Goal: Book appointment/travel/reservation

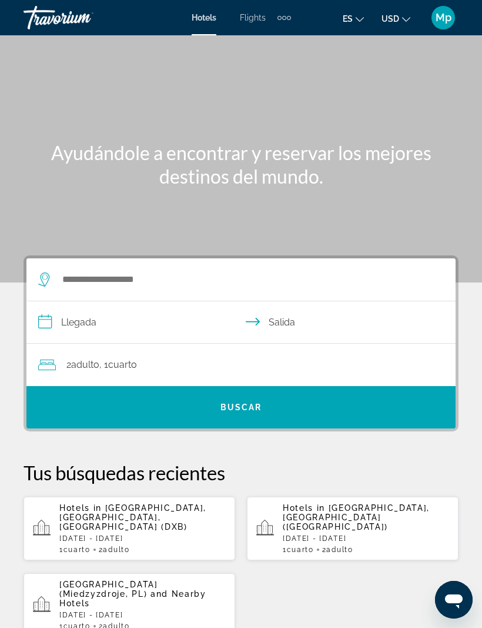
click at [286, 18] on div "Extra navigation items" at bounding box center [284, 18] width 4 height 4
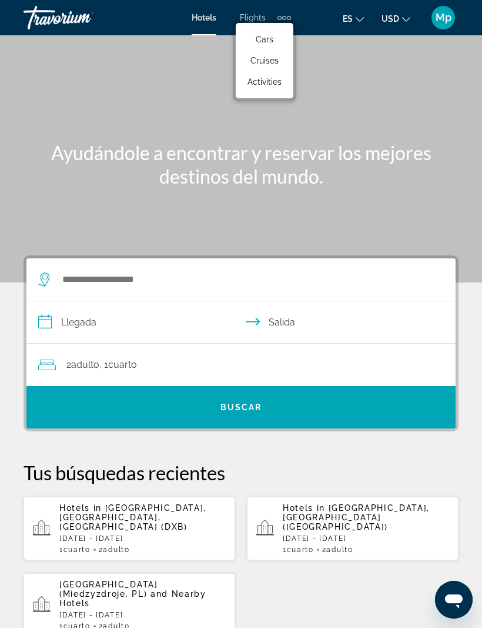
click at [283, 80] on link "Activities" at bounding box center [265, 81] width 46 height 21
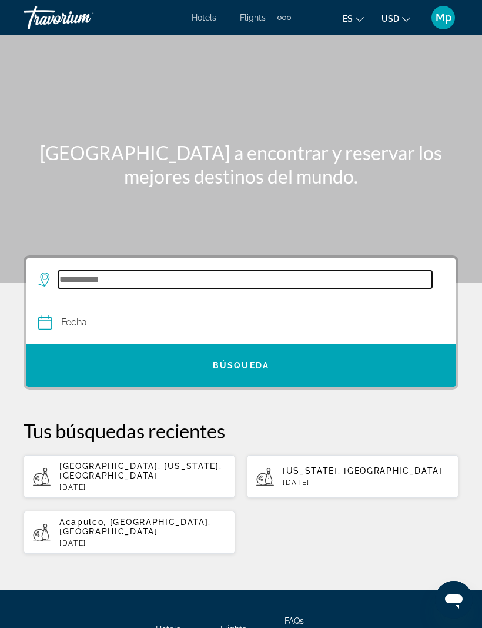
click at [86, 278] on input "Search widget" at bounding box center [245, 280] width 374 height 18
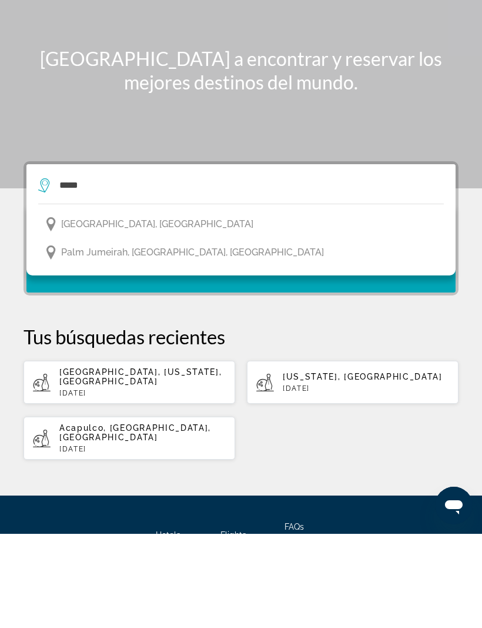
click at [176, 310] on span "[GEOGRAPHIC_DATA], [GEOGRAPHIC_DATA]" at bounding box center [157, 318] width 192 height 16
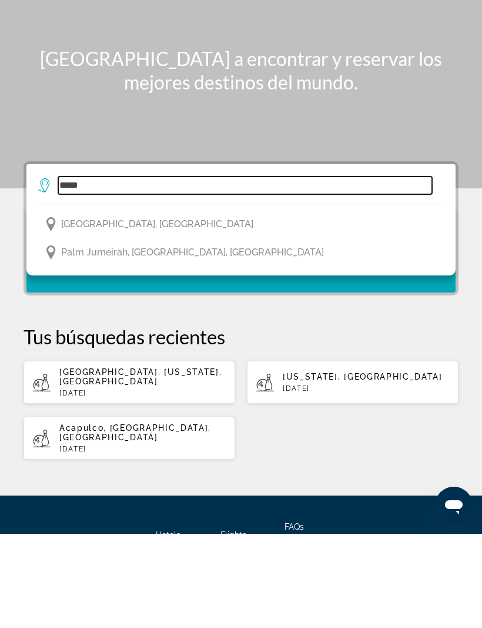
type input "**********"
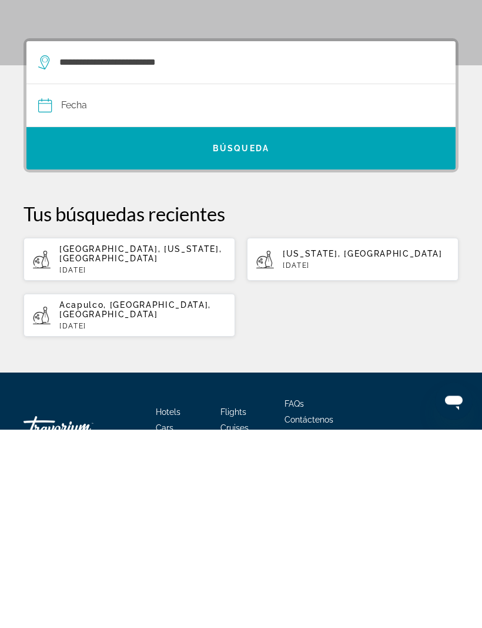
click at [76, 283] on input "Date" at bounding box center [139, 306] width 208 height 46
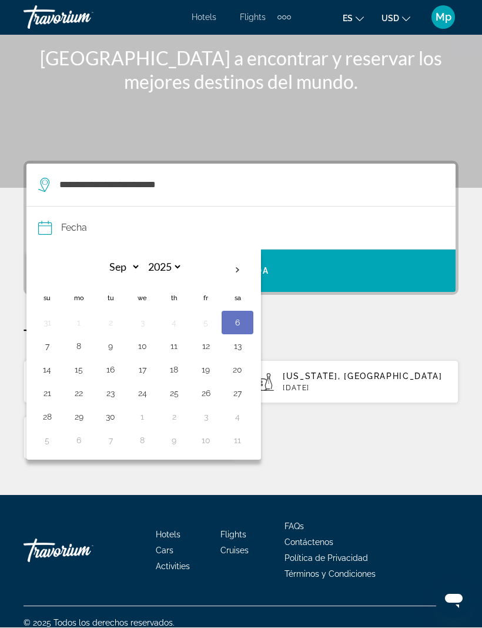
click at [231, 265] on th "Next month" at bounding box center [238, 271] width 32 height 26
click at [235, 272] on th "Next month" at bounding box center [238, 271] width 32 height 26
click at [238, 277] on th "Next month" at bounding box center [238, 271] width 32 height 26
click at [242, 276] on th "Next month" at bounding box center [238, 271] width 32 height 26
select select "*"
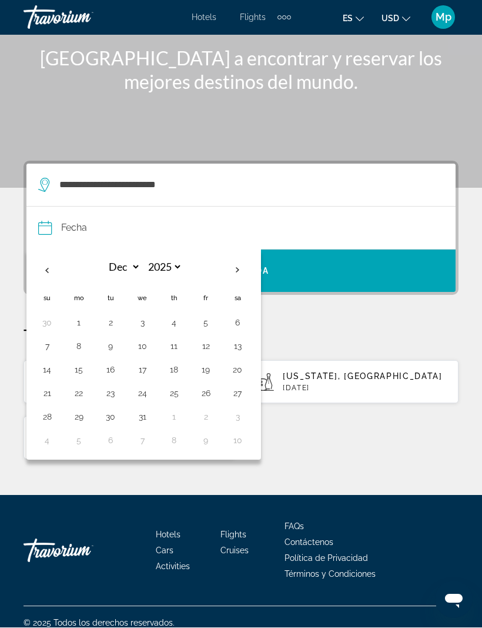
select select "****"
click at [241, 281] on th "Next month" at bounding box center [238, 271] width 32 height 26
click at [231, 281] on th "Next month" at bounding box center [238, 271] width 32 height 26
select select "*"
click at [52, 372] on button "8" at bounding box center [47, 370] width 19 height 16
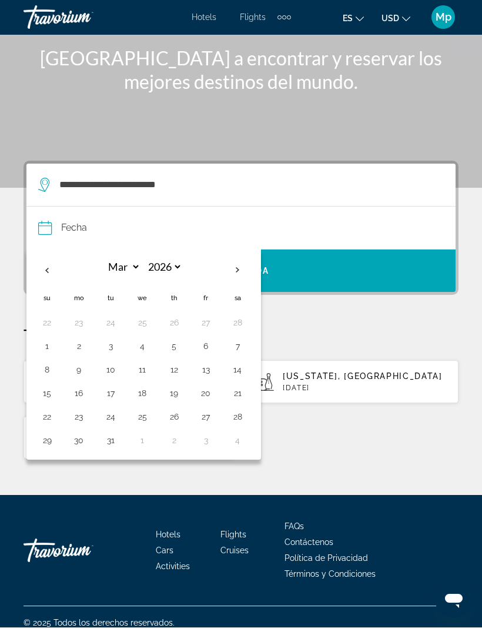
type input "**********"
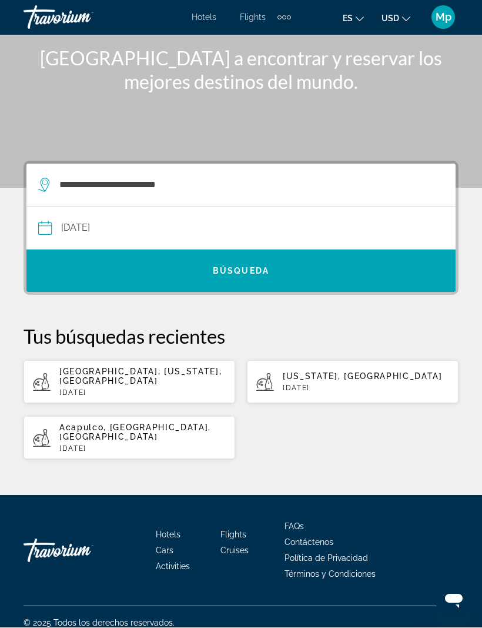
click at [259, 268] on span "Búsqueda" at bounding box center [241, 270] width 56 height 9
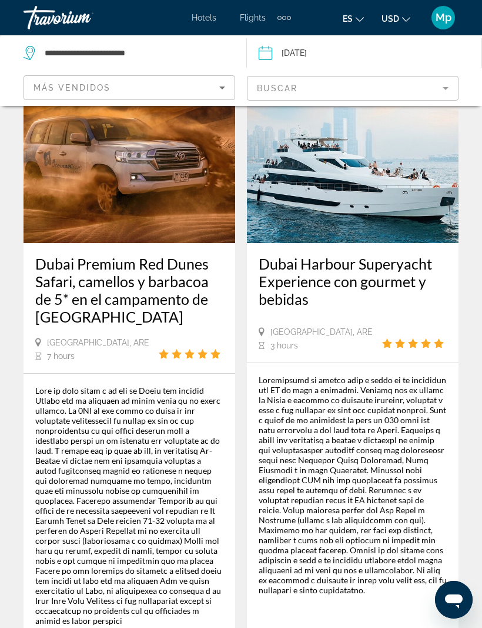
scroll to position [1959, 0]
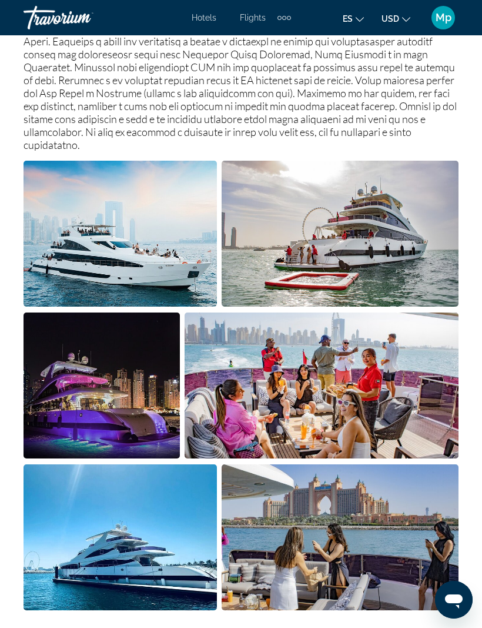
scroll to position [694, 0]
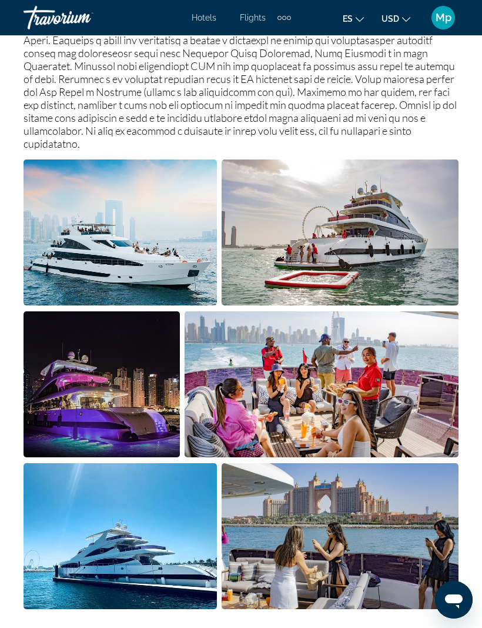
click at [185, 248] on img "Open full-screen image slider" at bounding box center [121, 232] width 194 height 146
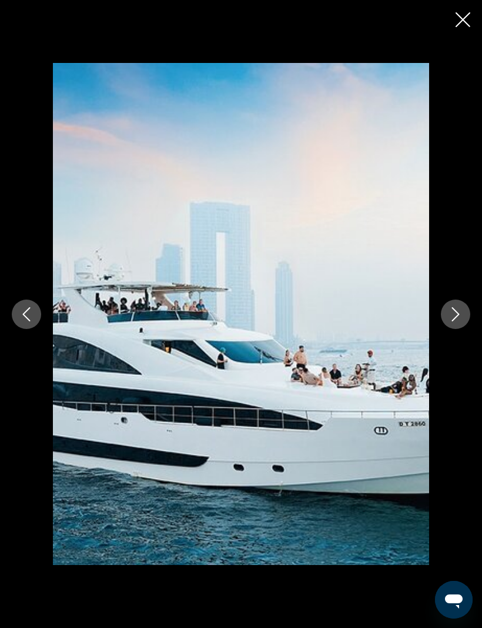
click at [453, 321] on icon "Next image" at bounding box center [456, 314] width 14 height 14
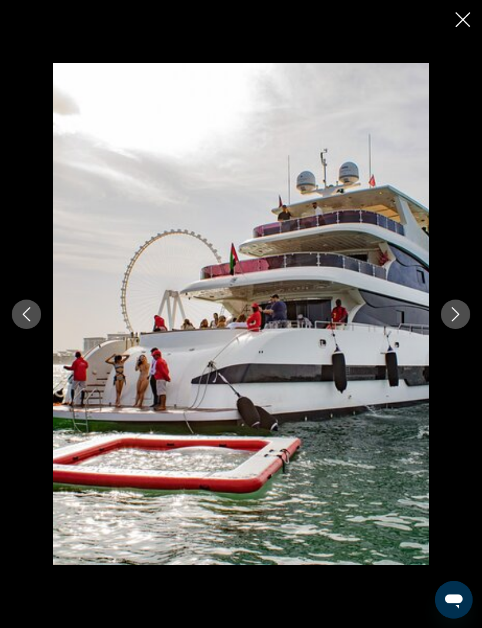
click at [454, 329] on button "Next image" at bounding box center [455, 313] width 29 height 29
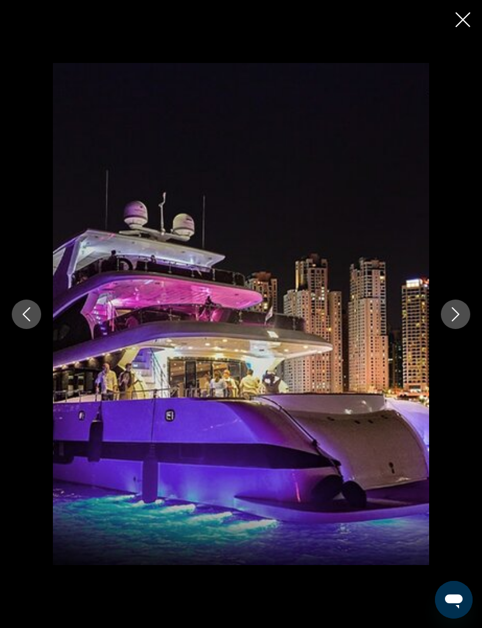
click at [456, 321] on icon "Next image" at bounding box center [456, 314] width 14 height 14
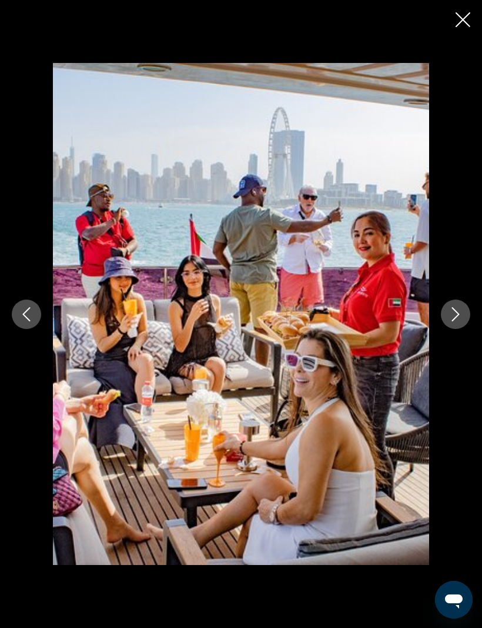
click at [458, 325] on button "Next image" at bounding box center [455, 313] width 29 height 29
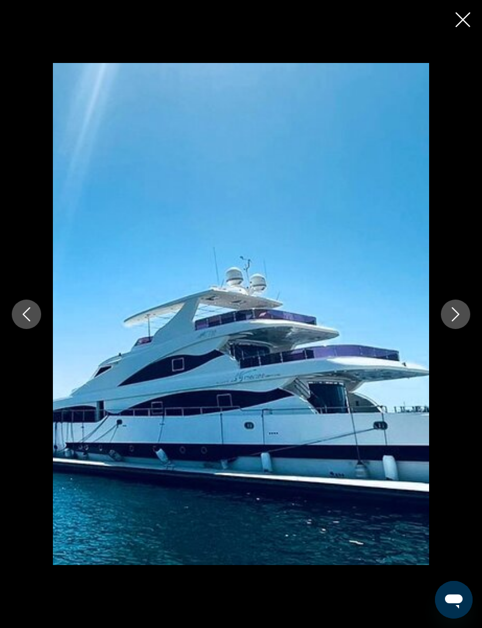
click at [451, 329] on button "Next image" at bounding box center [455, 313] width 29 height 29
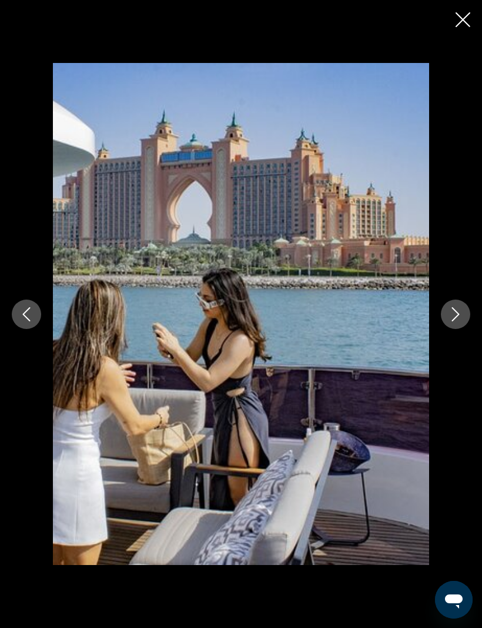
click at [456, 321] on icon "Next image" at bounding box center [456, 314] width 14 height 14
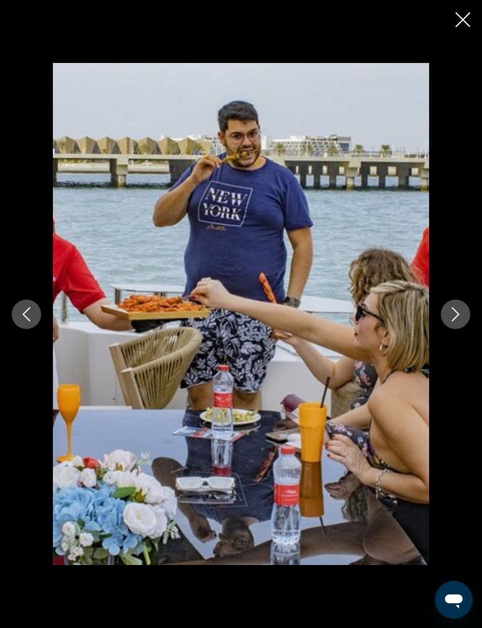
click at [456, 321] on icon "Next image" at bounding box center [456, 314] width 14 height 14
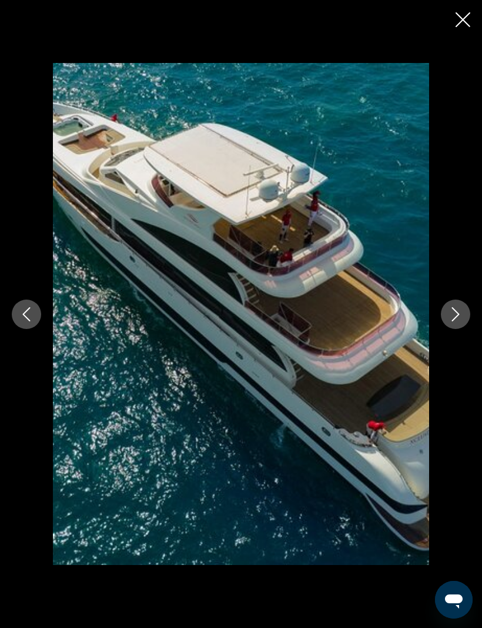
click at [456, 321] on icon "Next image" at bounding box center [456, 314] width 8 height 14
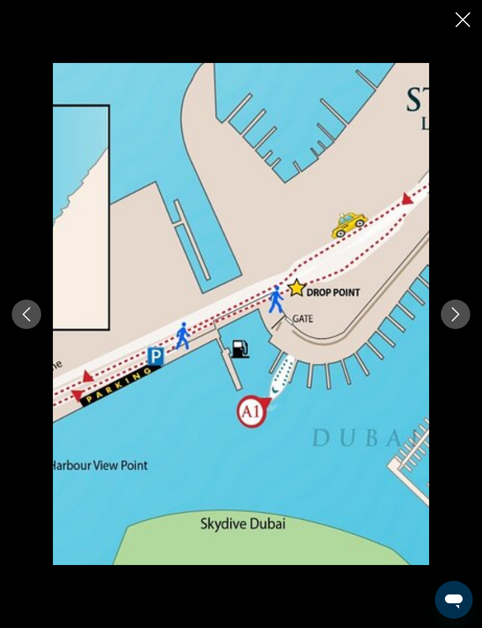
click at [458, 321] on icon "Next image" at bounding box center [456, 314] width 14 height 14
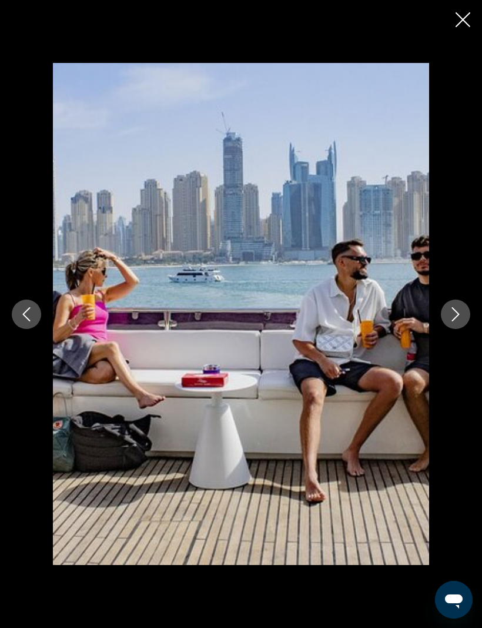
click at [456, 321] on icon "Next image" at bounding box center [456, 314] width 8 height 14
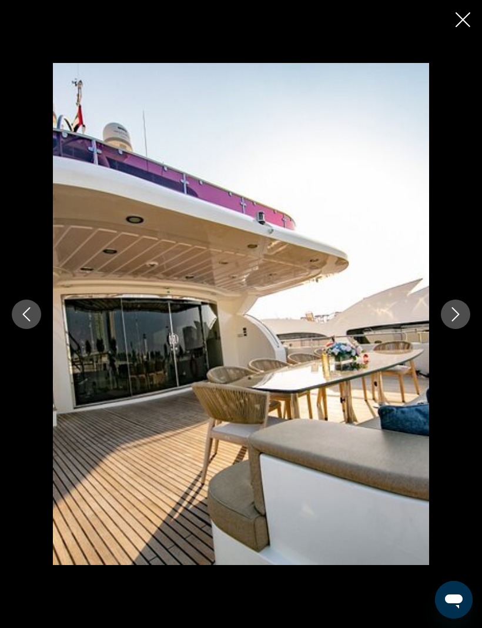
click at [456, 321] on icon "Next image" at bounding box center [456, 314] width 14 height 14
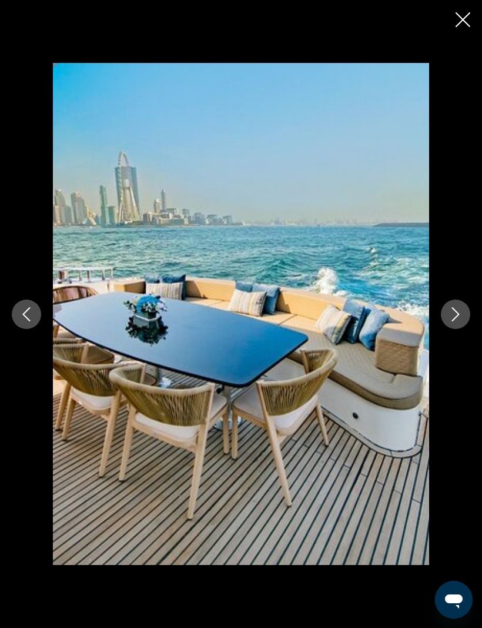
click at [456, 321] on icon "Next image" at bounding box center [456, 314] width 14 height 14
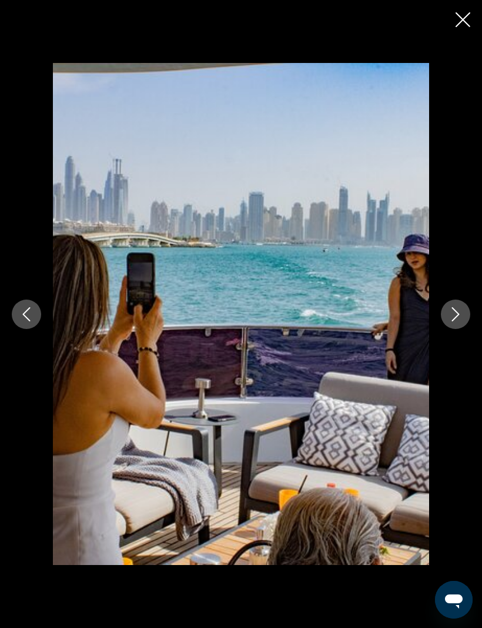
click at [457, 321] on icon "Next image" at bounding box center [456, 314] width 14 height 14
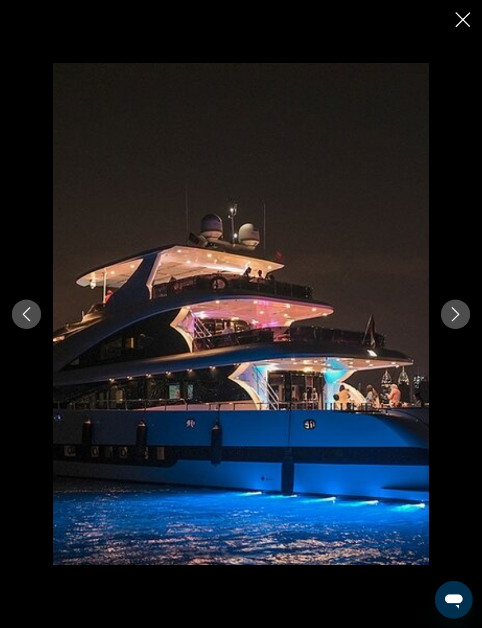
click at [458, 321] on icon "Next image" at bounding box center [456, 314] width 14 height 14
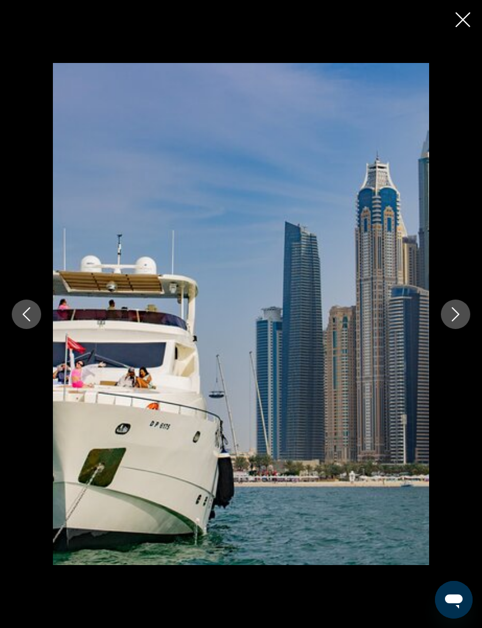
click at [454, 329] on button "Next image" at bounding box center [455, 313] width 29 height 29
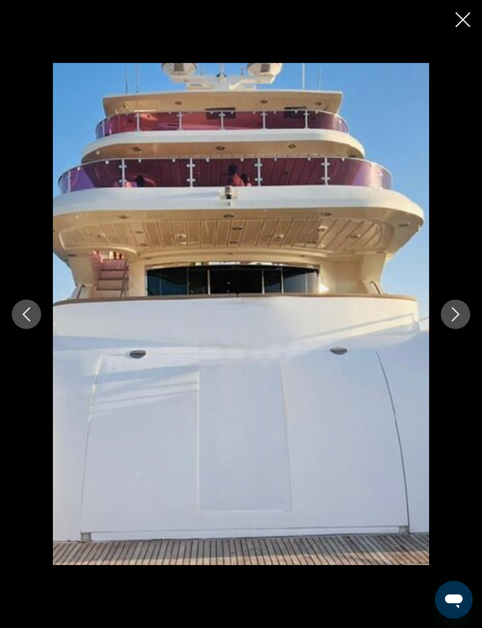
click at [457, 329] on button "Next image" at bounding box center [455, 313] width 29 height 29
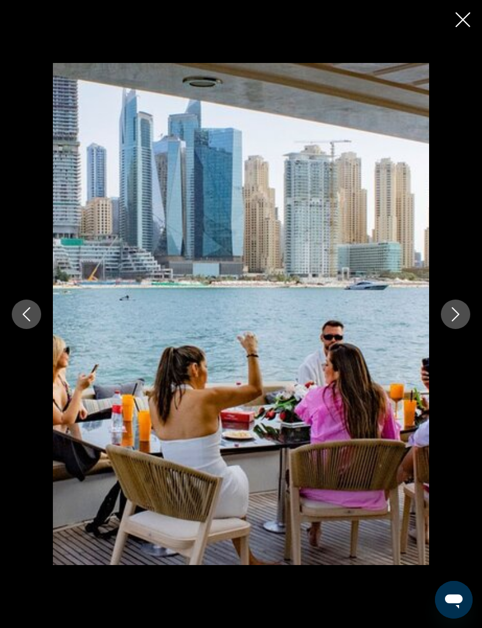
click at [458, 329] on button "Next image" at bounding box center [455, 313] width 29 height 29
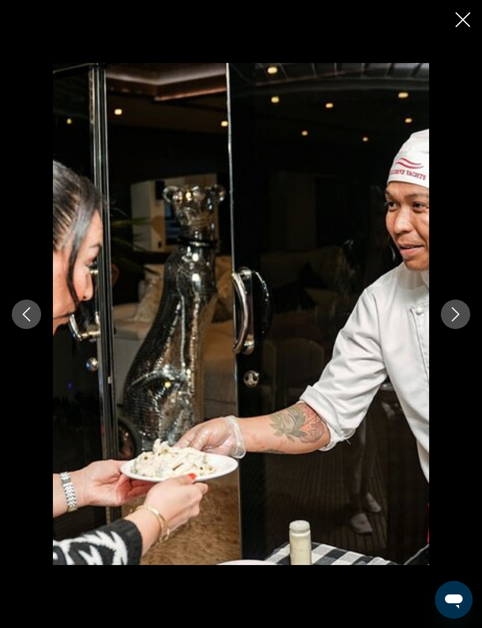
click at [463, 15] on icon "Close slideshow" at bounding box center [463, 19] width 15 height 15
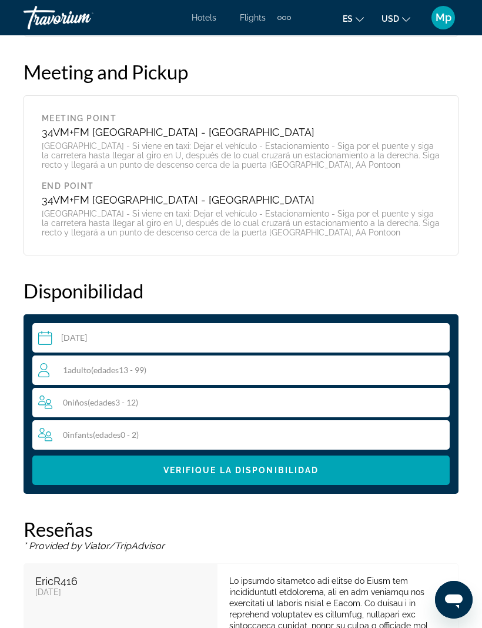
scroll to position [2300, 0]
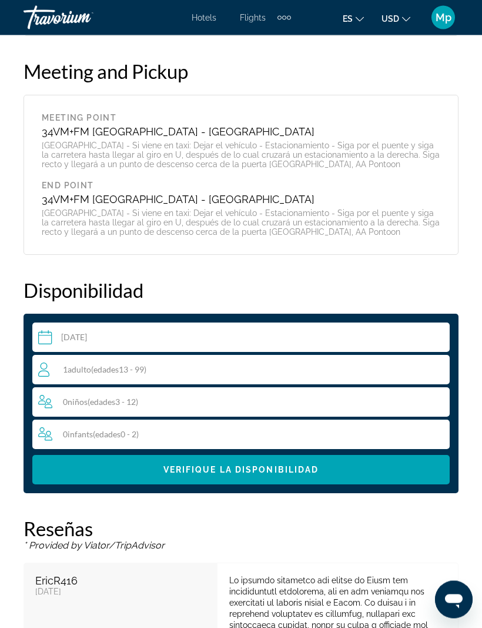
click at [145, 365] on span "( edades 13 - 99)" at bounding box center [118, 370] width 55 height 10
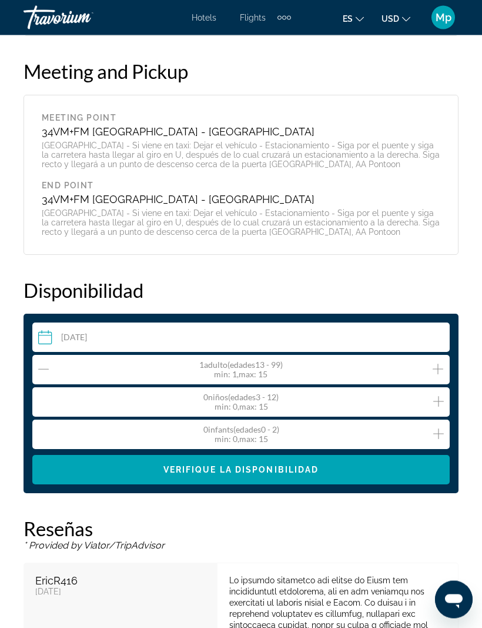
scroll to position [2300, 0]
click at [433, 362] on icon "Increment adults" at bounding box center [438, 369] width 11 height 14
click at [434, 362] on icon "Increment adults" at bounding box center [438, 369] width 11 height 14
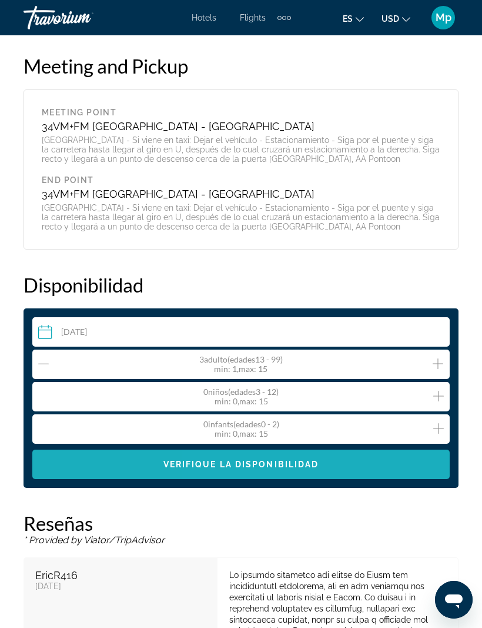
click at [322, 450] on span "Main content" at bounding box center [241, 464] width 418 height 28
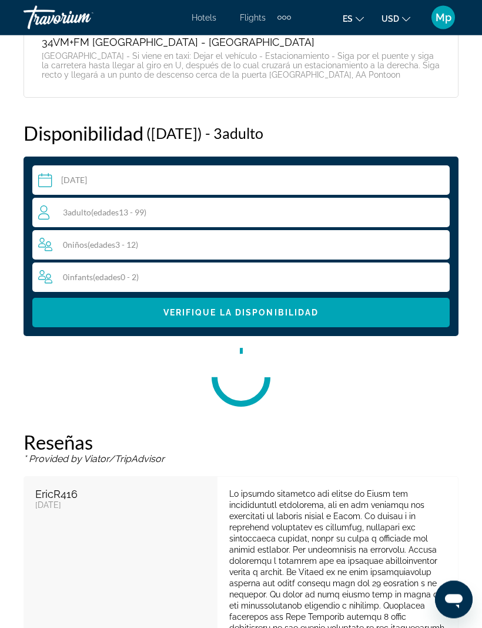
scroll to position [2482, 0]
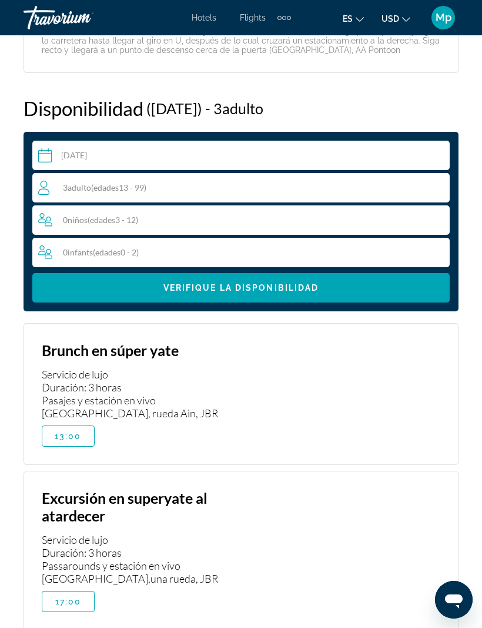
click at [176, 181] on div "3 Adulto Adulto ( edades 13 - 99)" at bounding box center [243, 188] width 411 height 14
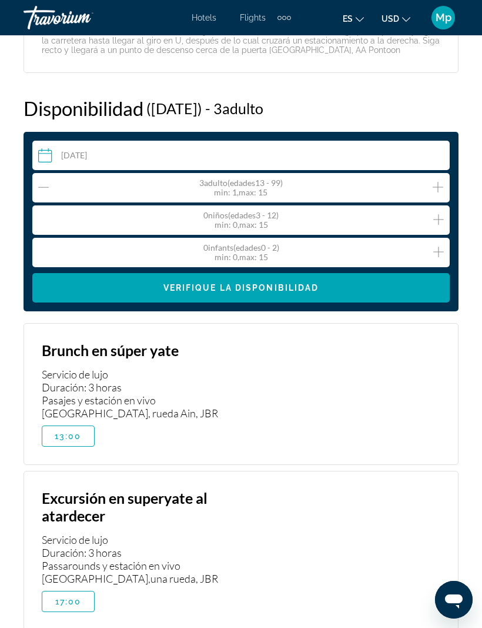
click at [45, 180] on icon "Decrement adults" at bounding box center [43, 187] width 11 height 14
click at [346, 274] on span "Main content" at bounding box center [241, 288] width 418 height 28
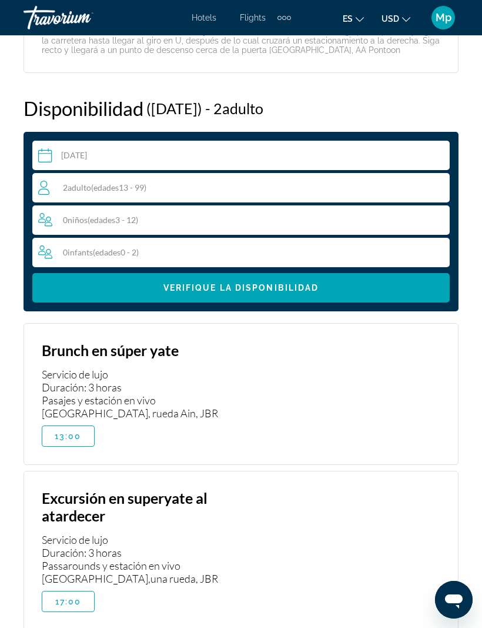
click at [352, 274] on span "Main content" at bounding box center [241, 288] width 418 height 28
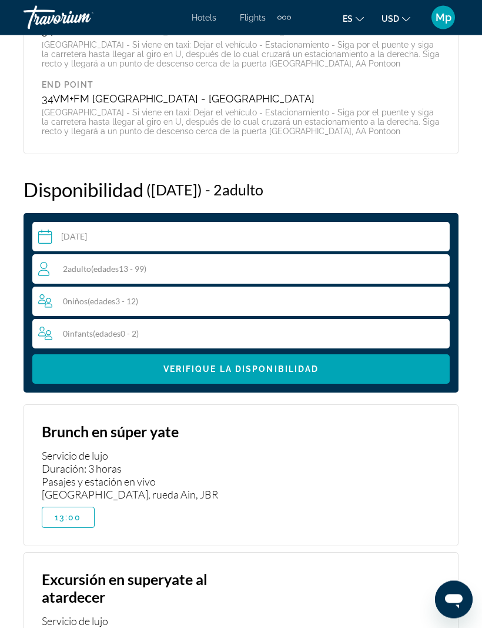
scroll to position [2401, 0]
click at [342, 355] on span "Main content" at bounding box center [241, 369] width 418 height 28
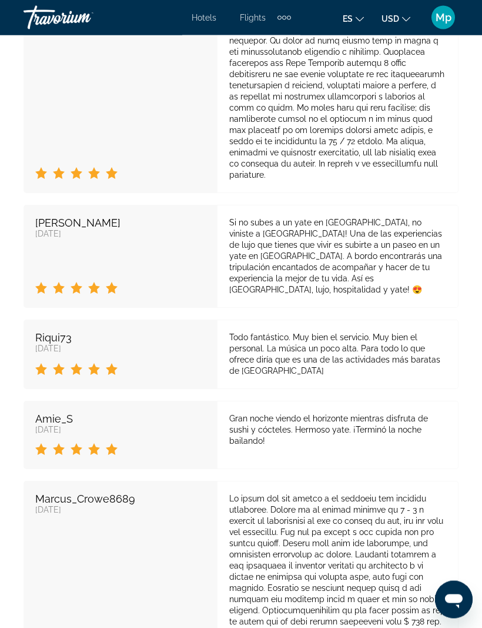
scroll to position [3381, 0]
